Goal: Download file/media

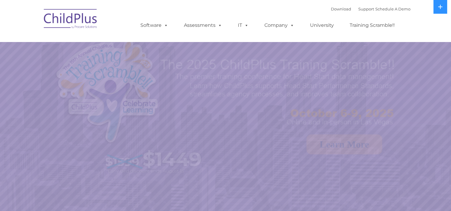
select select "MEDIUM"
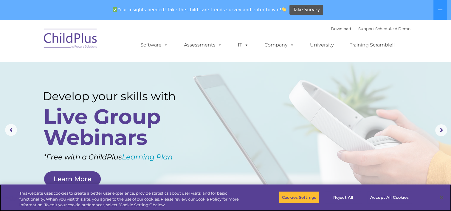
scroll to position [4, 0]
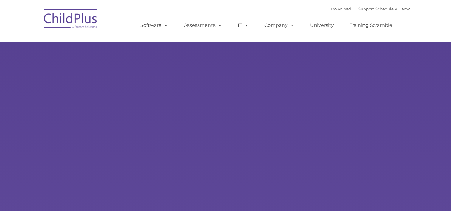
type input ""
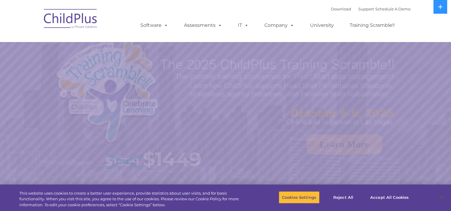
select select "MEDIUM"
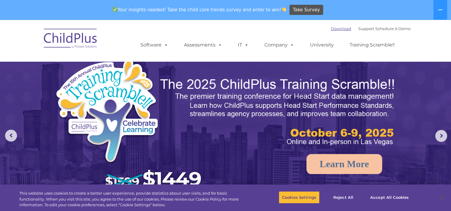
click at [331, 29] on link "Download" at bounding box center [341, 28] width 20 height 5
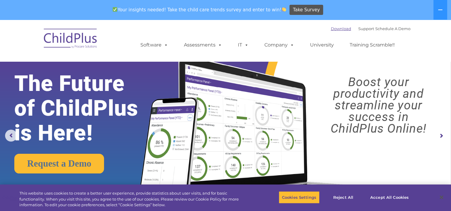
click at [335, 29] on link "Download" at bounding box center [341, 28] width 20 height 5
